Goal: Check status: Check status

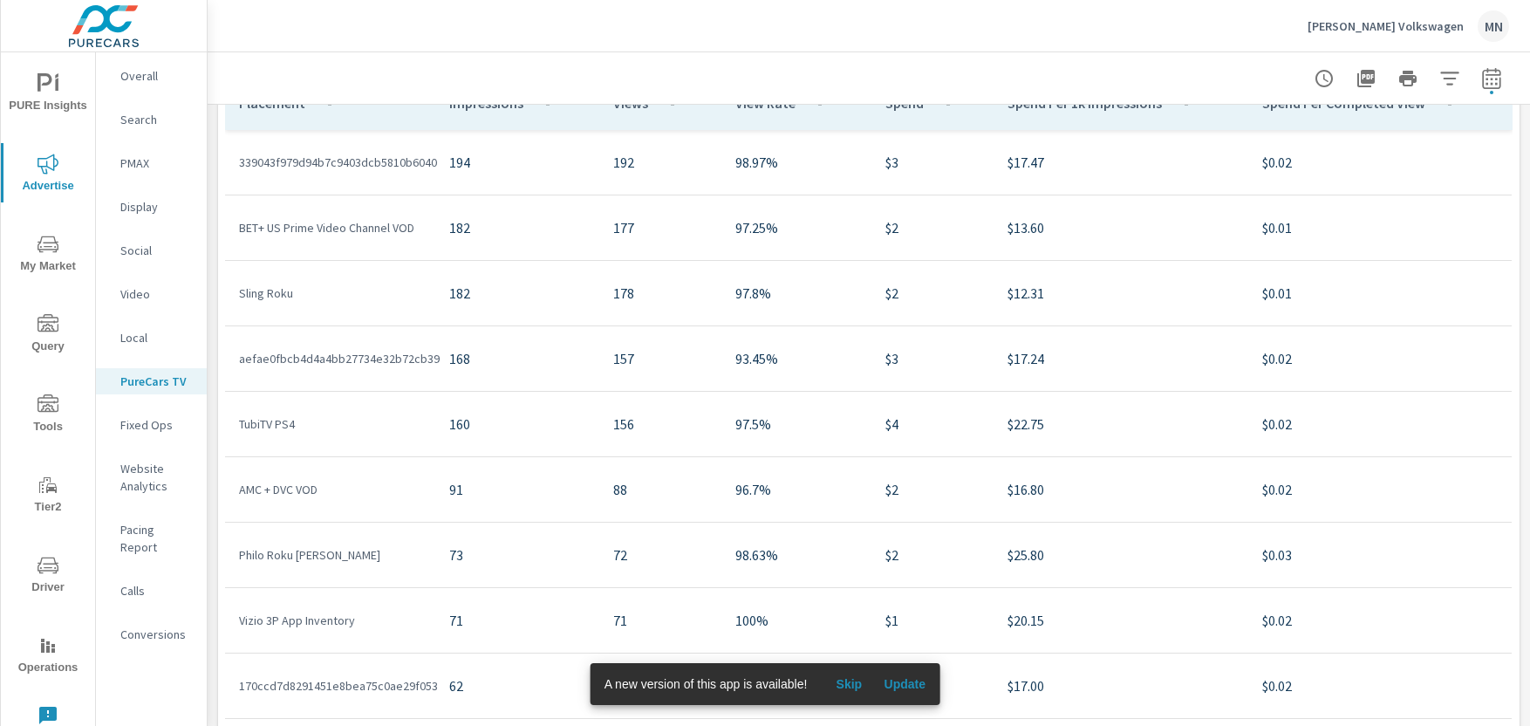
scroll to position [973, 0]
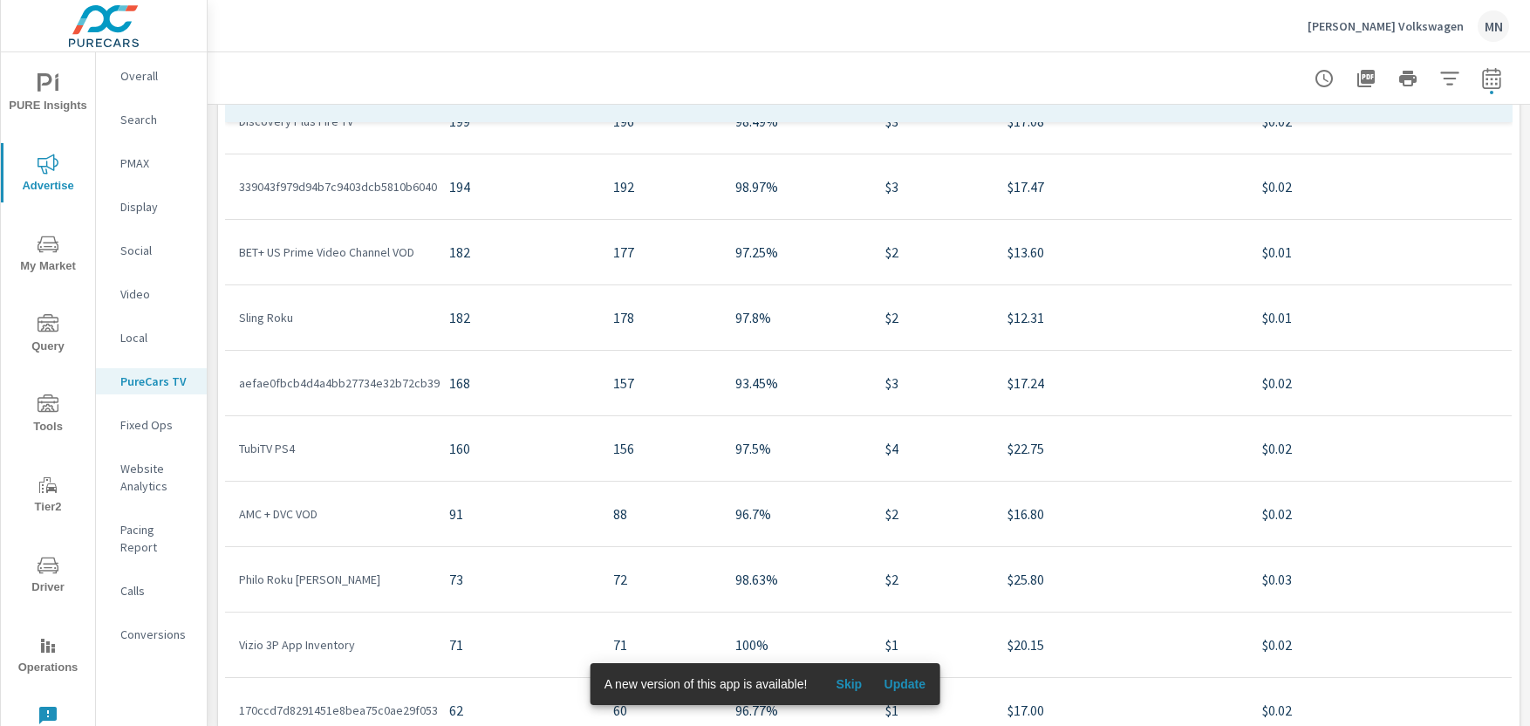
scroll to position [2516, 0]
